Goal: Task Accomplishment & Management: Use online tool/utility

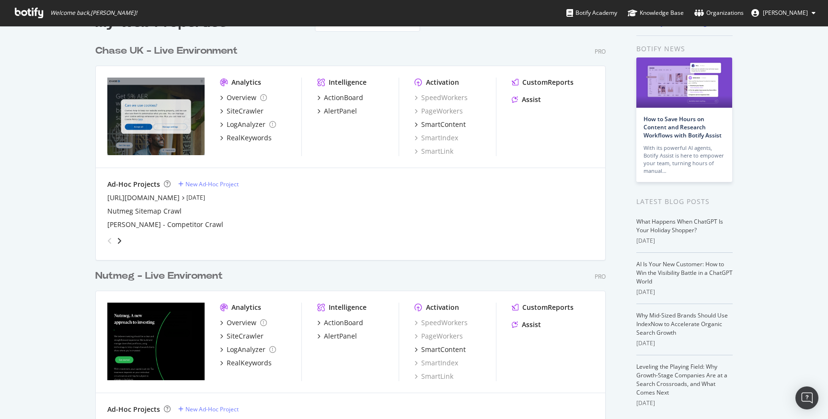
scroll to position [39, 0]
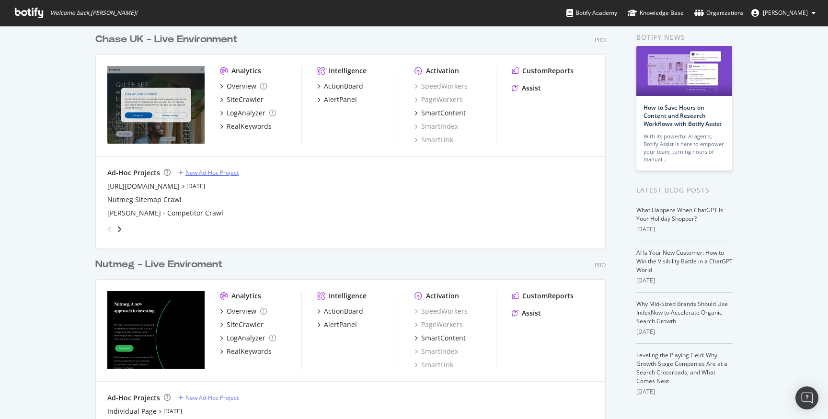
click at [217, 173] on div "New Ad-Hoc Project" at bounding box center [211, 173] width 53 height 8
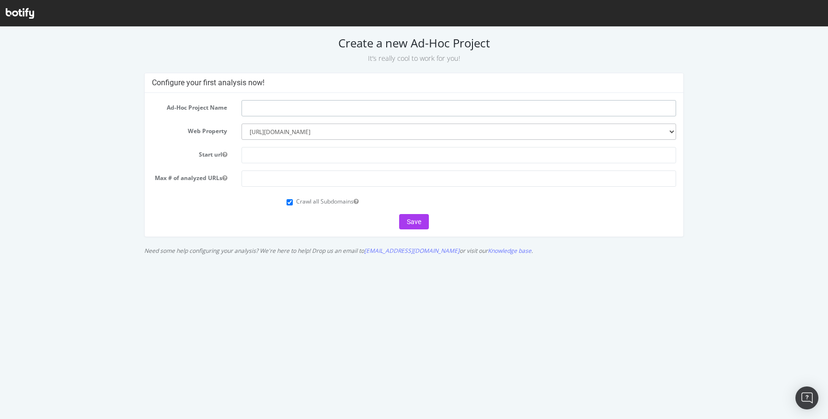
click at [295, 112] on input "text" at bounding box center [459, 108] width 435 height 16
click at [272, 134] on select "--------- https://www.chase.co.uk www.nutmeg.com/" at bounding box center [459, 132] width 435 height 16
click at [310, 137] on select "--------- https://www.chase.co.uk www.nutmeg.com/" at bounding box center [459, 132] width 435 height 16
click at [242, 124] on select "--------- https://www.chase.co.uk www.nutmeg.com/" at bounding box center [459, 132] width 435 height 16
click at [321, 129] on select "--------- https://www.chase.co.uk www.nutmeg.com/" at bounding box center [459, 132] width 435 height 16
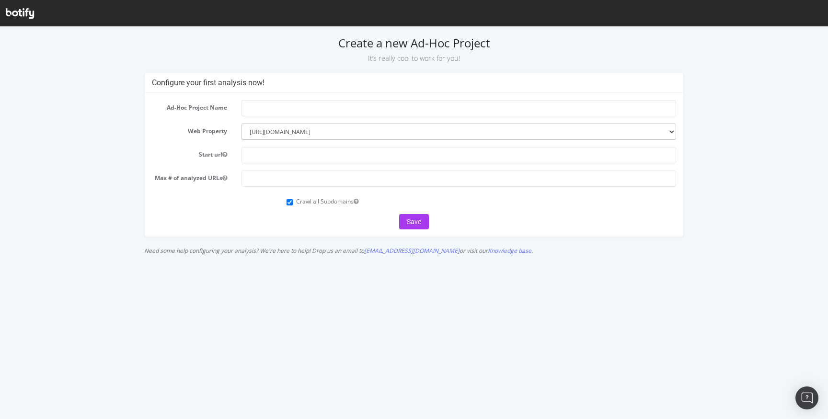
click at [242, 124] on select "--------- https://www.chase.co.uk www.nutmeg.com/" at bounding box center [459, 132] width 435 height 16
click at [316, 133] on select "--------- https://www.chase.co.uk www.nutmeg.com/" at bounding box center [459, 132] width 435 height 16
click at [285, 112] on input "text" at bounding box center [459, 108] width 435 height 16
type input "Chase DE"
click at [266, 155] on input "text" at bounding box center [459, 155] width 435 height 16
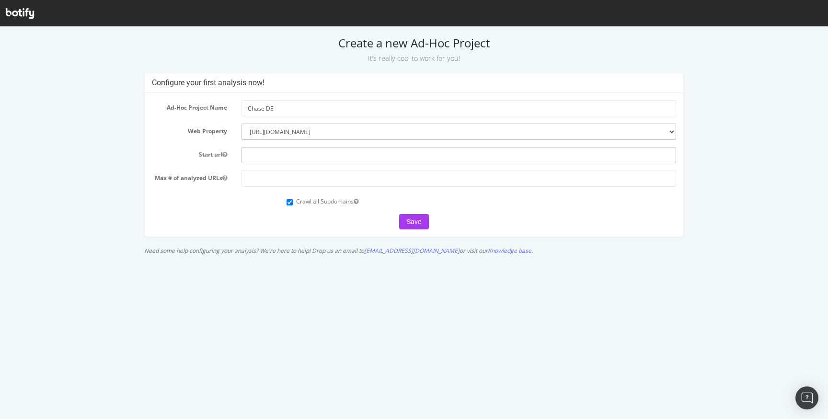
paste input "[URL][DOMAIN_NAME]"
type input "[URL][DOMAIN_NAME]"
click at [302, 177] on input "number" at bounding box center [459, 179] width 435 height 16
type input "500"
click at [419, 220] on button "Save" at bounding box center [414, 221] width 30 height 15
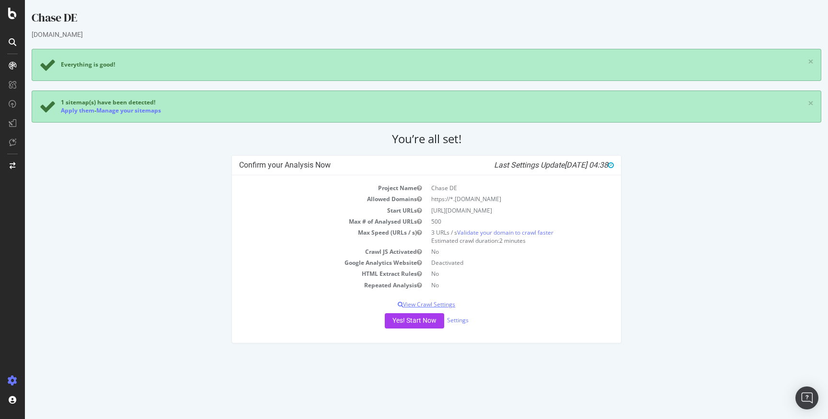
click at [442, 300] on p "View Crawl Settings" at bounding box center [426, 304] width 375 height 8
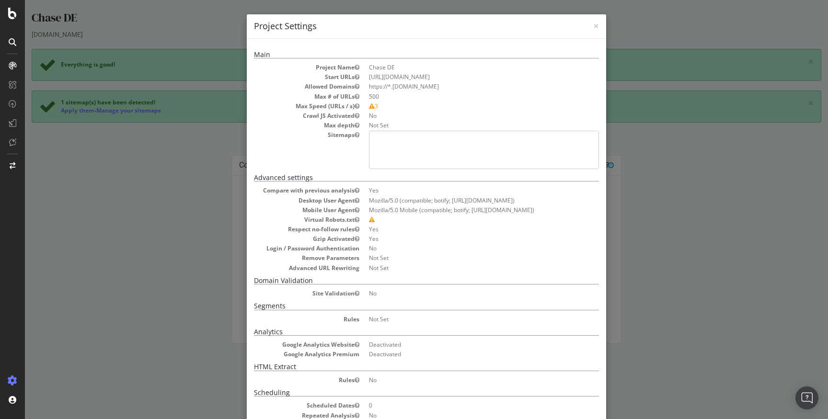
click at [180, 161] on div "× Close Project Settings Main Project Name Chase DE Start URLs https://www.chas…" at bounding box center [426, 209] width 803 height 419
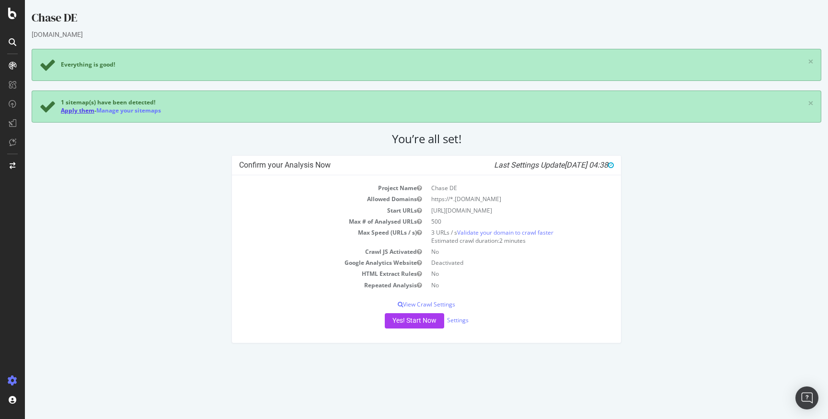
click at [82, 110] on link "Apply them" at bounding box center [78, 110] width 34 height 8
click at [442, 301] on p "View Crawl Settings" at bounding box center [426, 304] width 375 height 8
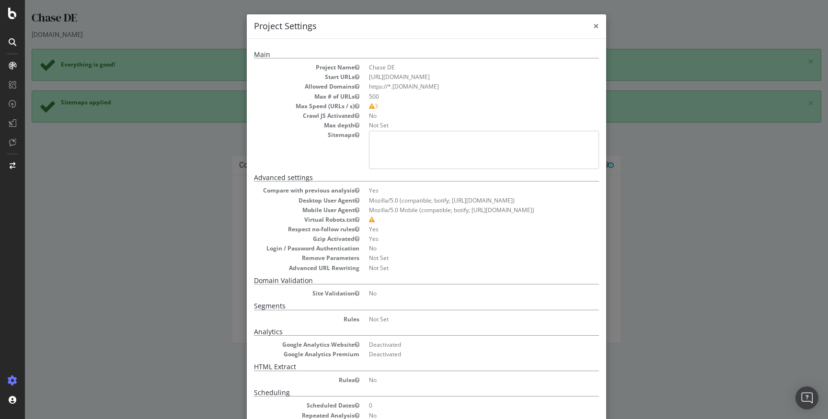
click at [599, 29] on span "×" at bounding box center [596, 25] width 6 height 13
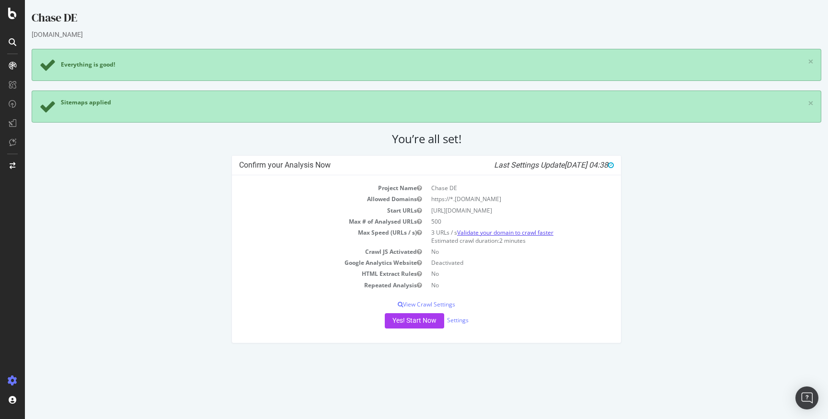
click at [496, 229] on link "Validate your domain to crawl faster" at bounding box center [505, 233] width 96 height 8
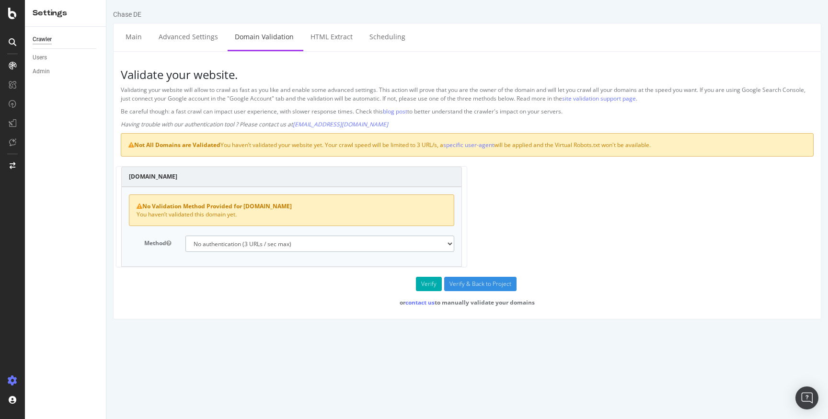
click at [334, 244] on select "No authentication (3 URLs / sec max) DNS Text field (fast!) File's at site root…" at bounding box center [319, 244] width 269 height 16
click at [428, 287] on button "Verify" at bounding box center [429, 284] width 26 height 14
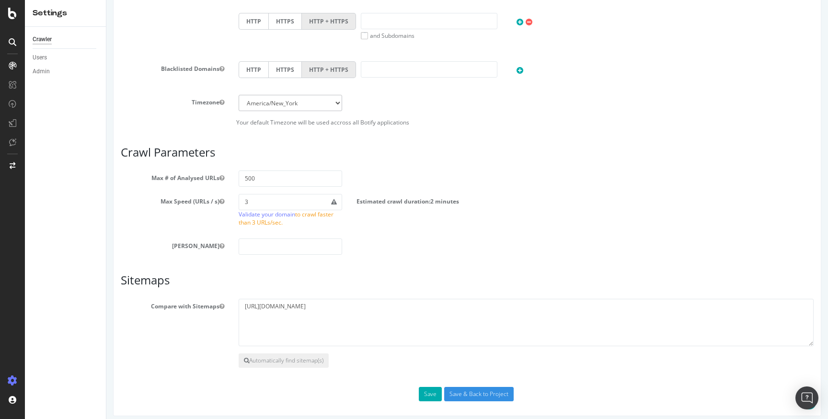
scroll to position [412, 0]
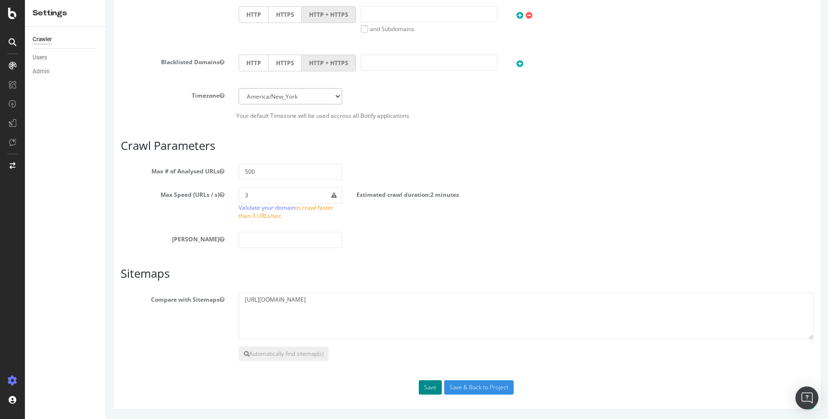
click at [440, 388] on button "Save" at bounding box center [430, 387] width 23 height 14
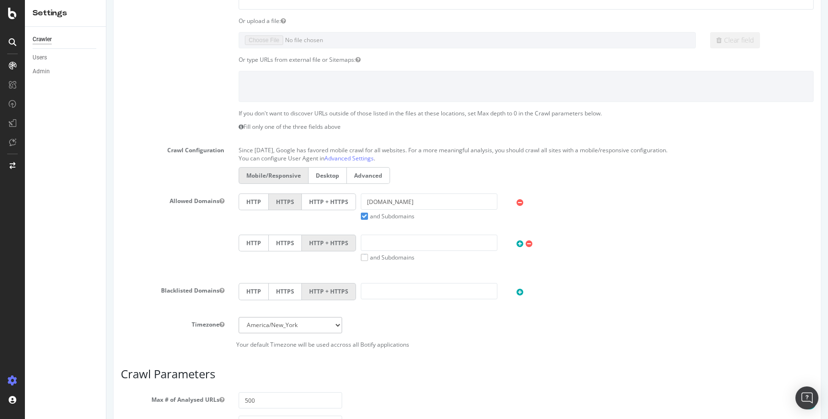
scroll to position [486, 0]
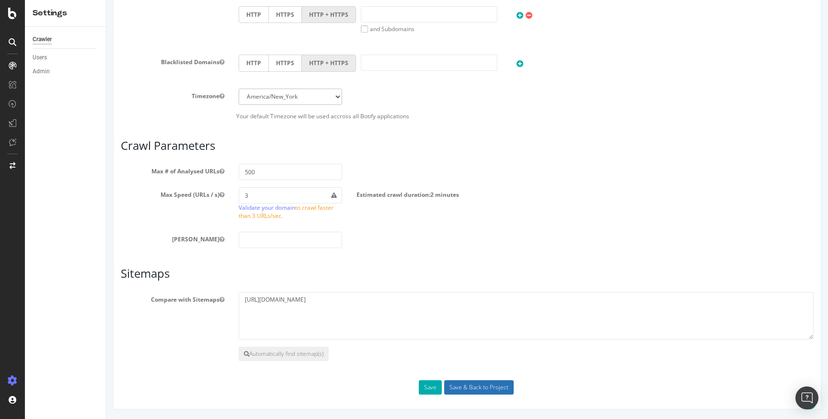
click at [475, 391] on input "Save & Back to Project" at bounding box center [478, 387] width 69 height 14
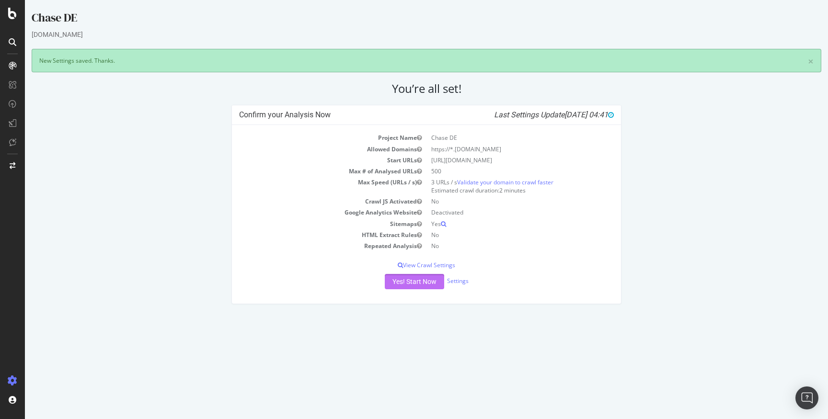
click at [423, 281] on button "Yes! Start Now" at bounding box center [414, 281] width 59 height 15
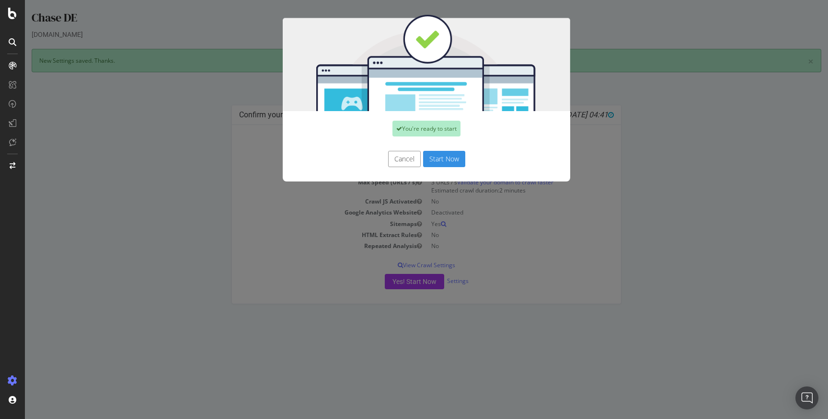
click at [448, 161] on button "Start Now" at bounding box center [444, 159] width 42 height 16
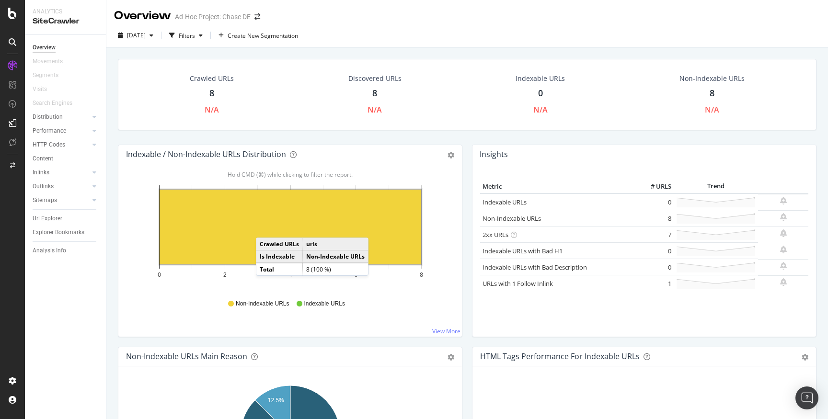
click at [265, 228] on rect "A chart." at bounding box center [291, 227] width 262 height 75
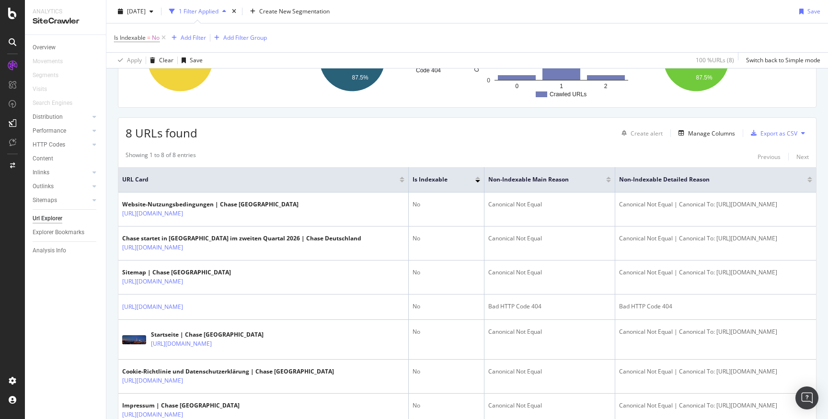
scroll to position [220, 0]
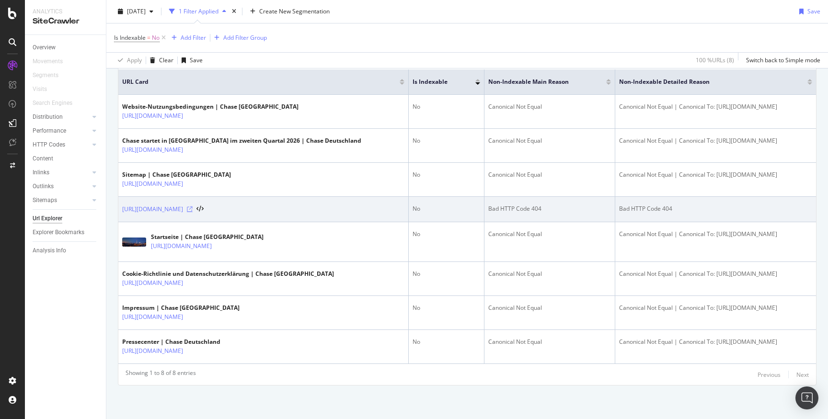
click at [193, 210] on icon at bounding box center [190, 210] width 6 height 6
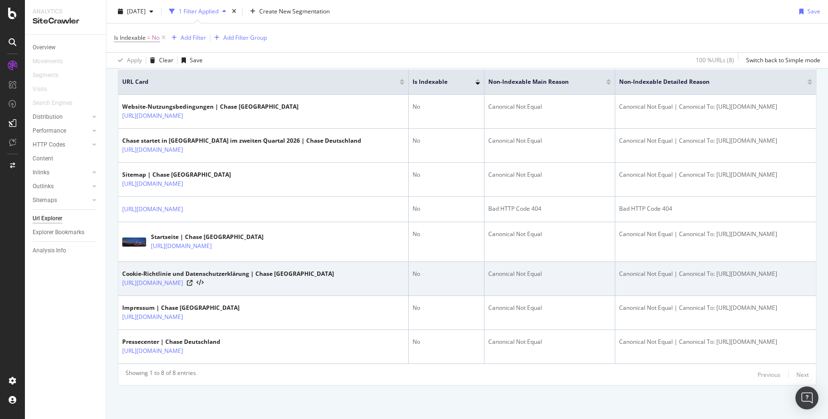
scroll to position [0, 0]
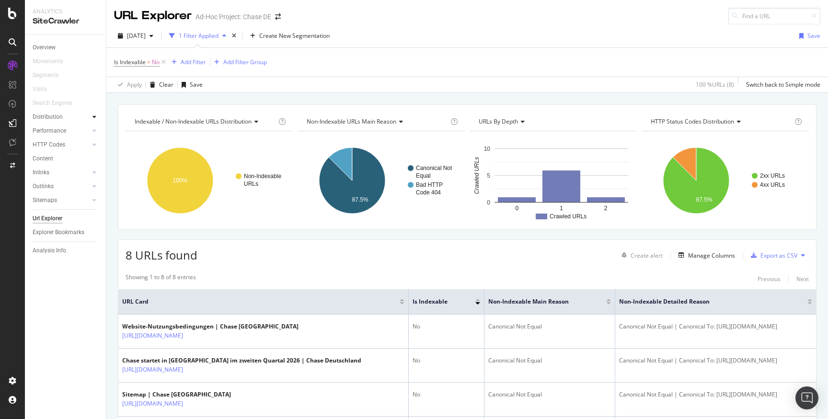
click at [91, 117] on div at bounding box center [95, 117] width 10 height 10
click at [92, 115] on icon at bounding box center [94, 117] width 4 height 6
